Goal: Transaction & Acquisition: Purchase product/service

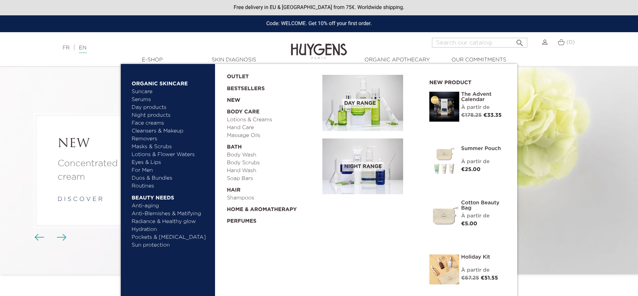
click at [149, 168] on link "For Men" at bounding box center [171, 170] width 78 height 8
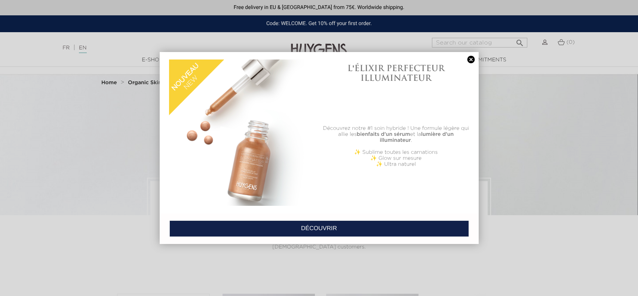
click at [472, 58] on link at bounding box center [471, 60] width 10 height 8
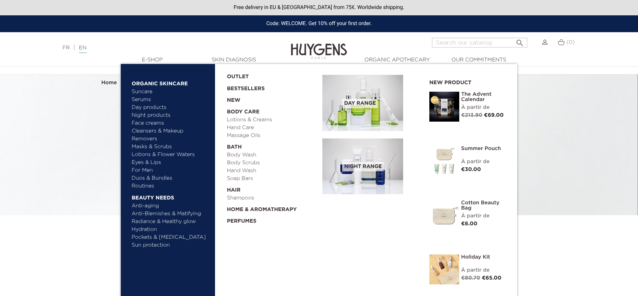
click at [239, 169] on link "Hand Wash" at bounding box center [272, 171] width 91 height 8
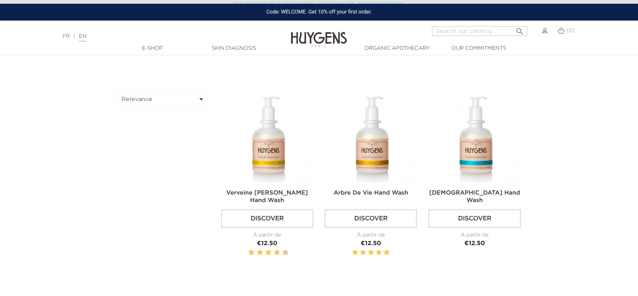
scroll to position [212, 0]
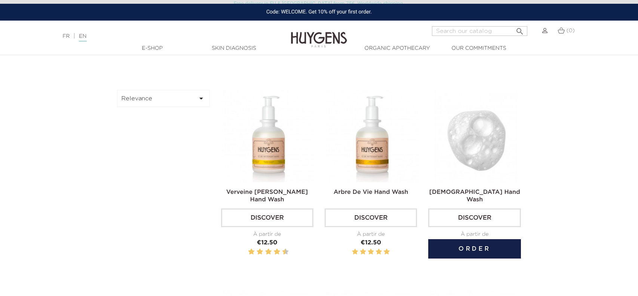
click at [475, 211] on link "Discover" at bounding box center [474, 217] width 92 height 19
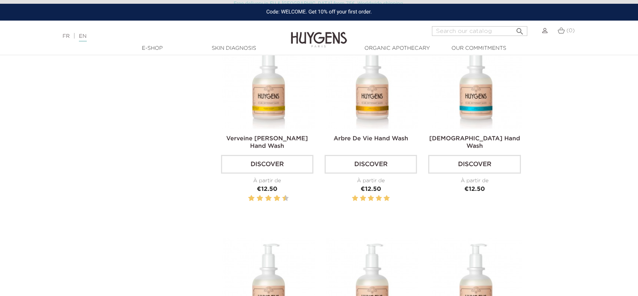
scroll to position [272, 0]
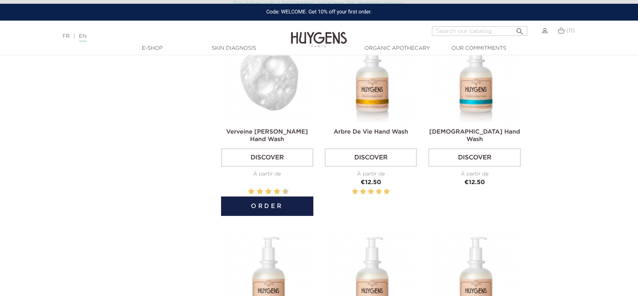
click at [249, 131] on link "Verveine [PERSON_NAME] Hand Wash" at bounding box center [267, 135] width 82 height 13
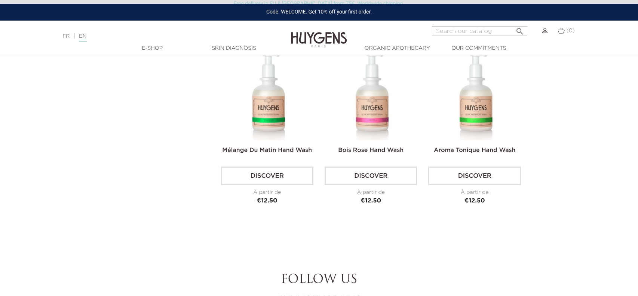
scroll to position [456, 0]
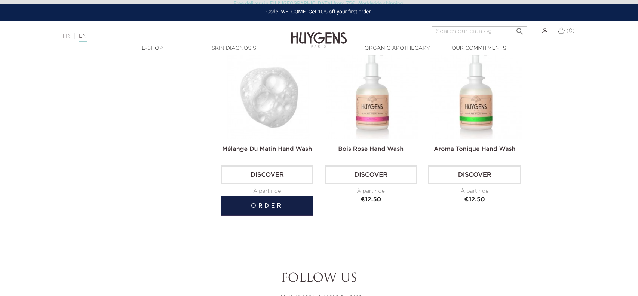
click at [236, 150] on link "Mélange Du Matin Hand Wash" at bounding box center [267, 149] width 90 height 6
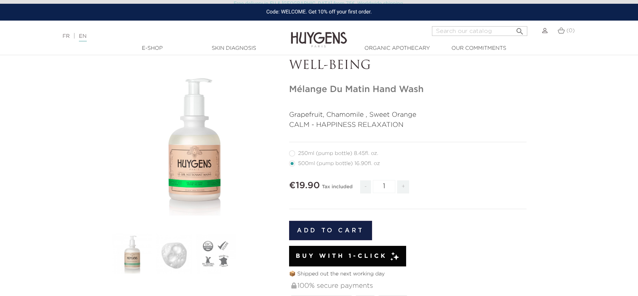
scroll to position [40, 0]
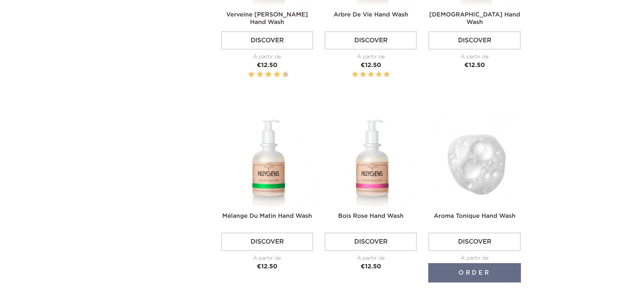
click at [503, 216] on link "Aroma Tonique Hand Wash" at bounding box center [475, 216] width 82 height 6
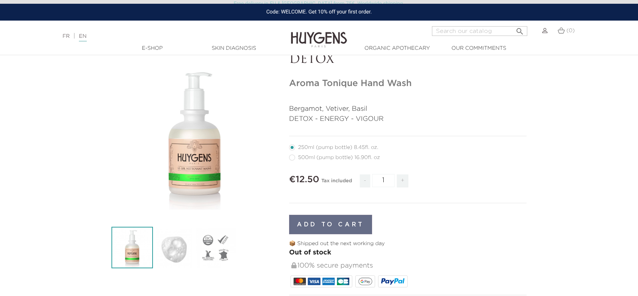
scroll to position [45, 0]
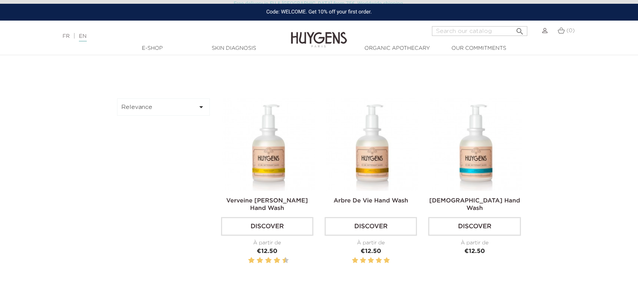
scroll to position [200, 0]
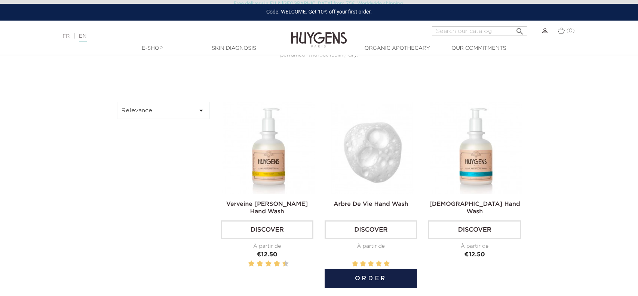
click at [363, 200] on h2 "Arbre De Vie Hand Wash" at bounding box center [371, 207] width 92 height 15
click at [369, 224] on link "Discover" at bounding box center [371, 229] width 92 height 19
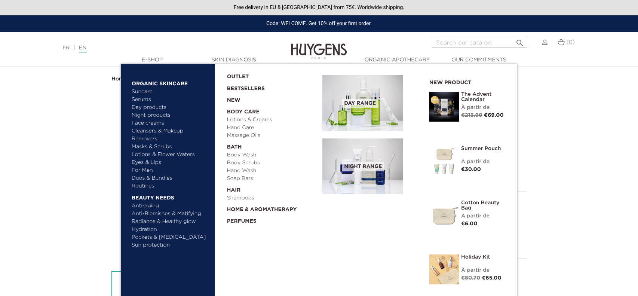
click at [481, 96] on link "The Advent Calendar" at bounding box center [483, 97] width 45 height 10
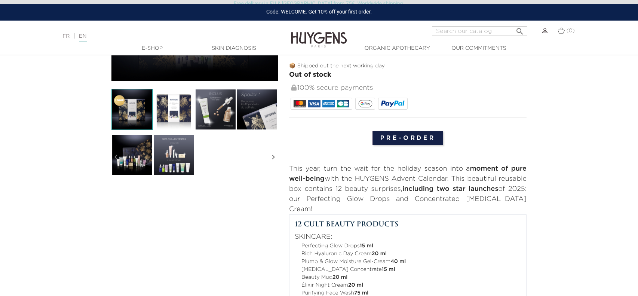
scroll to position [186, 0]
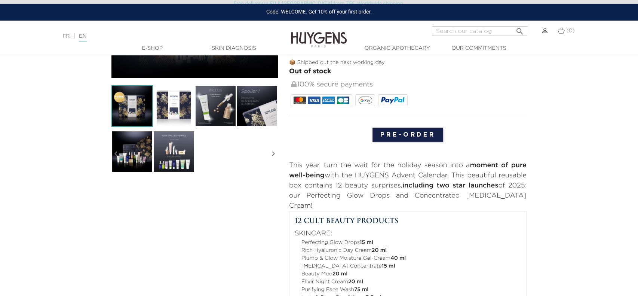
click at [128, 152] on img at bounding box center [132, 152] width 42 height 42
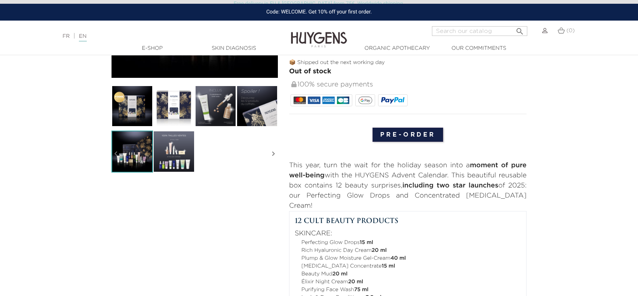
click at [167, 154] on img at bounding box center [174, 152] width 42 height 42
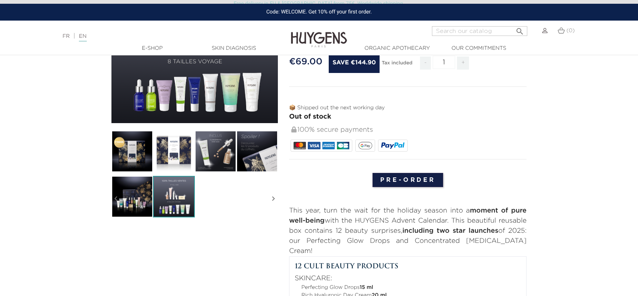
scroll to position [0, 0]
